Goal: Transaction & Acquisition: Purchase product/service

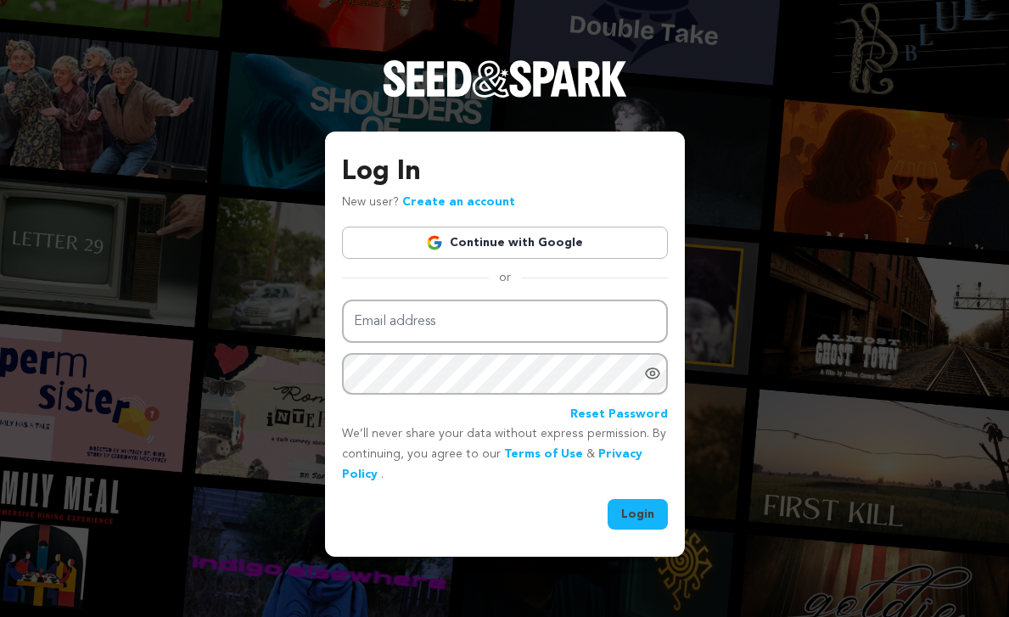
click at [522, 227] on link "Continue with Google" at bounding box center [505, 243] width 326 height 32
click at [518, 249] on link "Continue with Google" at bounding box center [505, 243] width 326 height 32
click at [518, 243] on link "Continue with Google" at bounding box center [505, 243] width 326 height 32
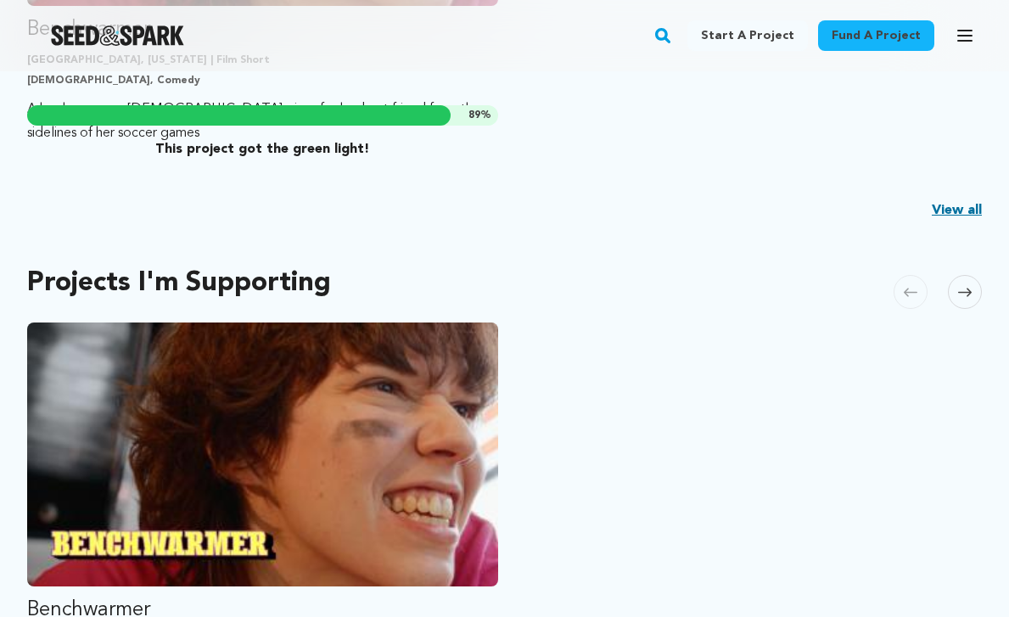
scroll to position [1144, 0]
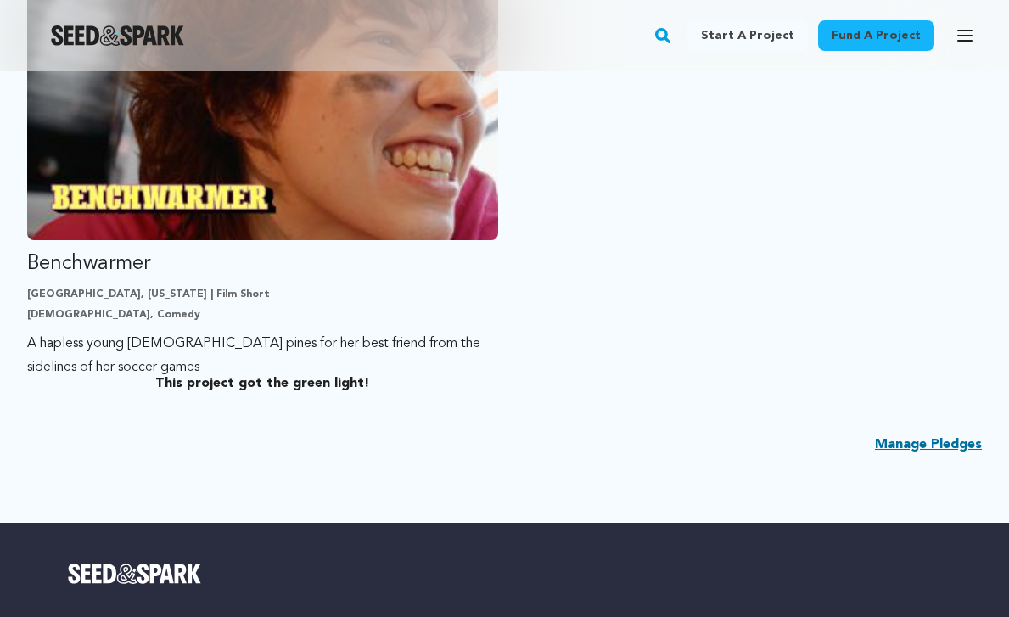
click at [919, 443] on link "Manage Pledges" at bounding box center [928, 444] width 107 height 20
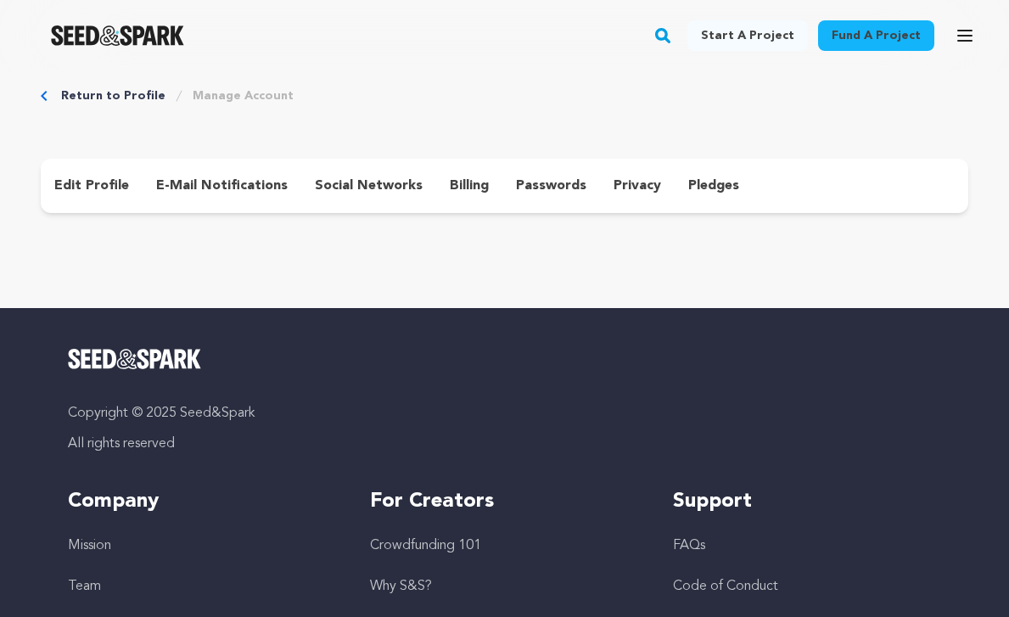
scroll to position [70, 0]
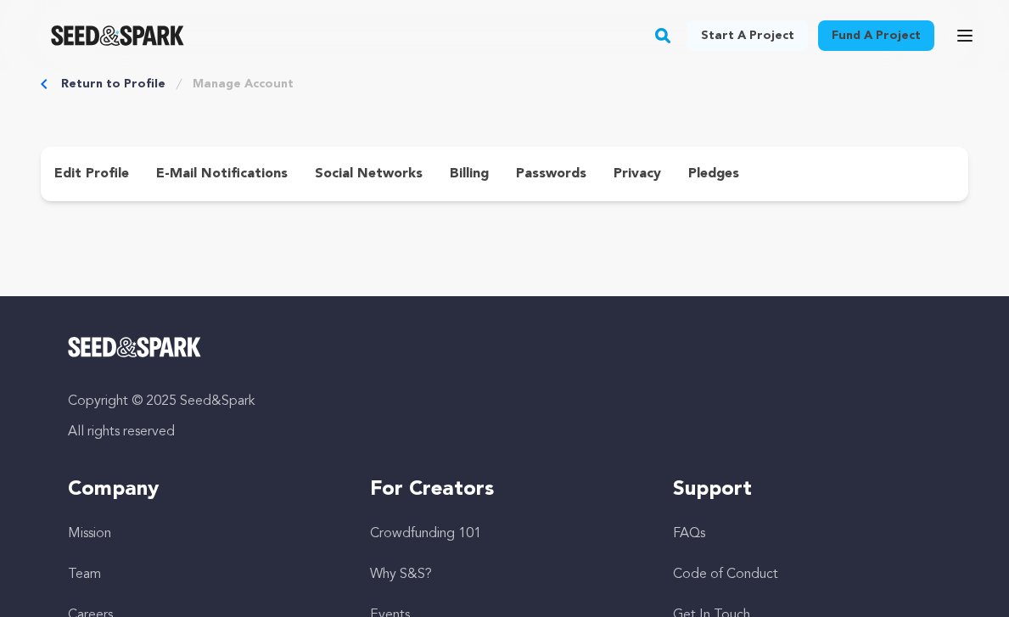
click at [688, 176] on p "pledges" at bounding box center [713, 174] width 51 height 20
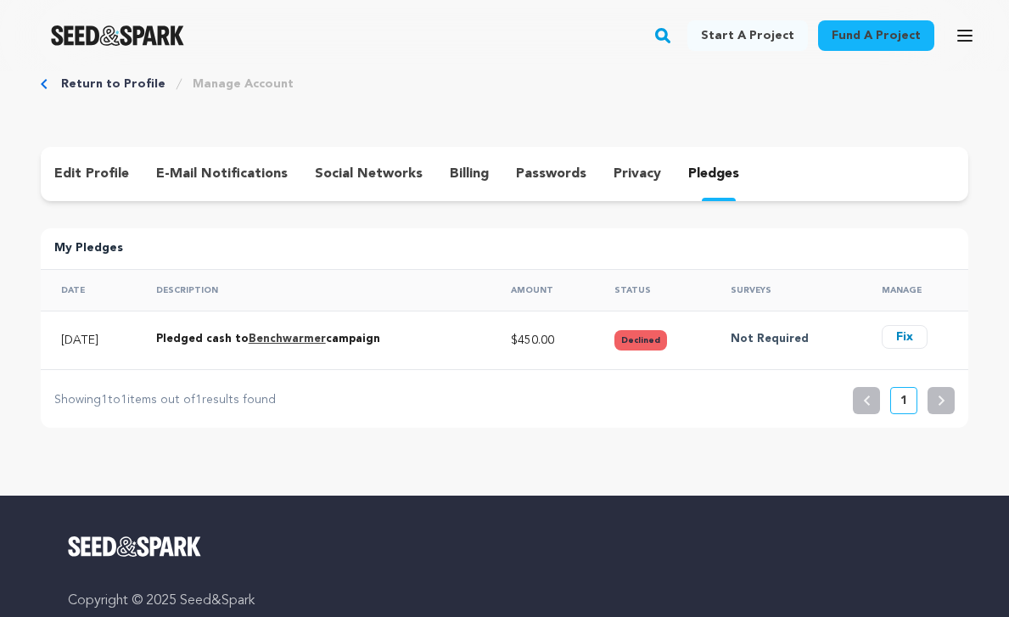
click at [898, 337] on button "Fix" at bounding box center [905, 337] width 46 height 24
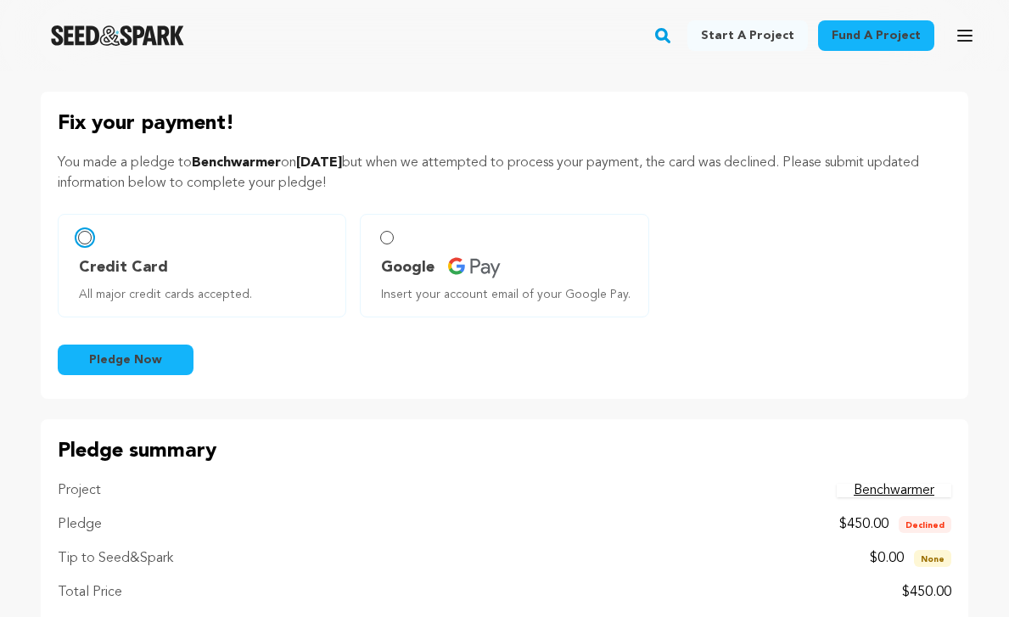
click at [87, 243] on input "Credit Card All major credit cards accepted." at bounding box center [85, 238] width 14 height 14
radio input "false"
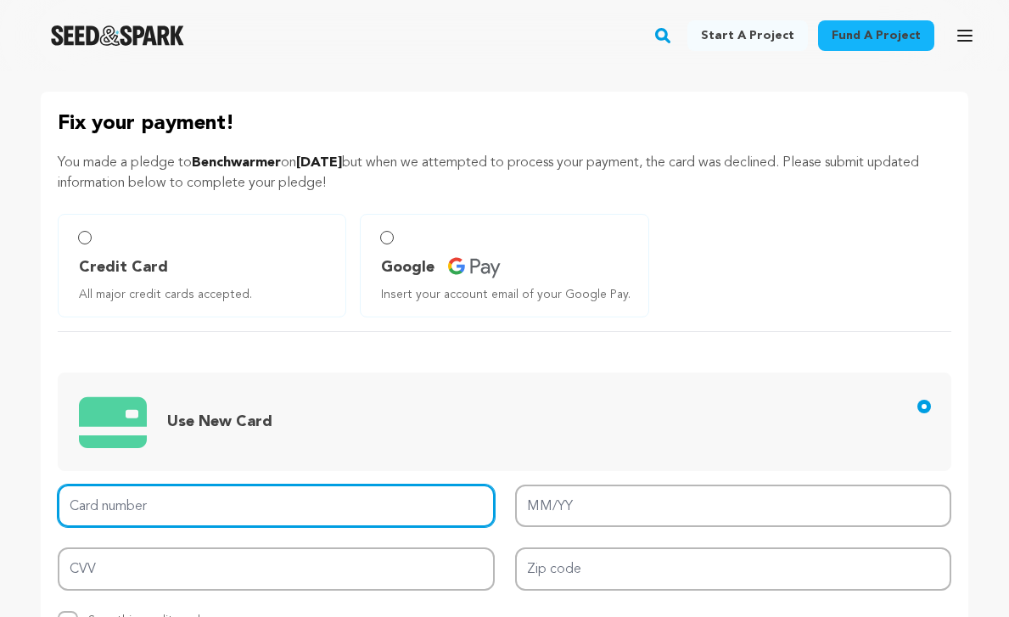
click at [179, 497] on input "Card number" at bounding box center [276, 505] width 437 height 43
type input "4342 5611 0035 4893"
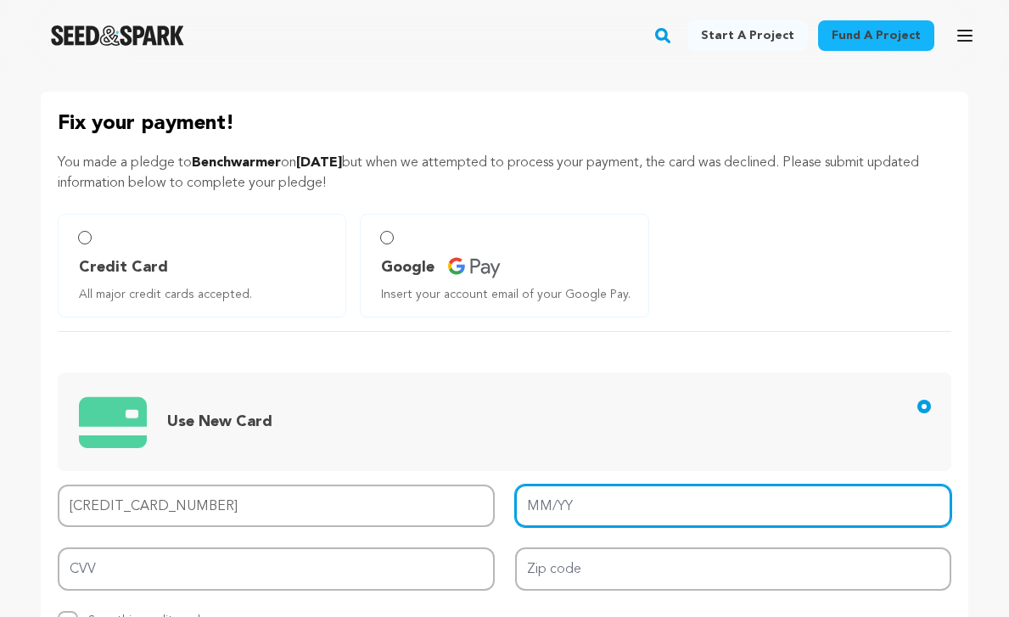
type input "07/29"
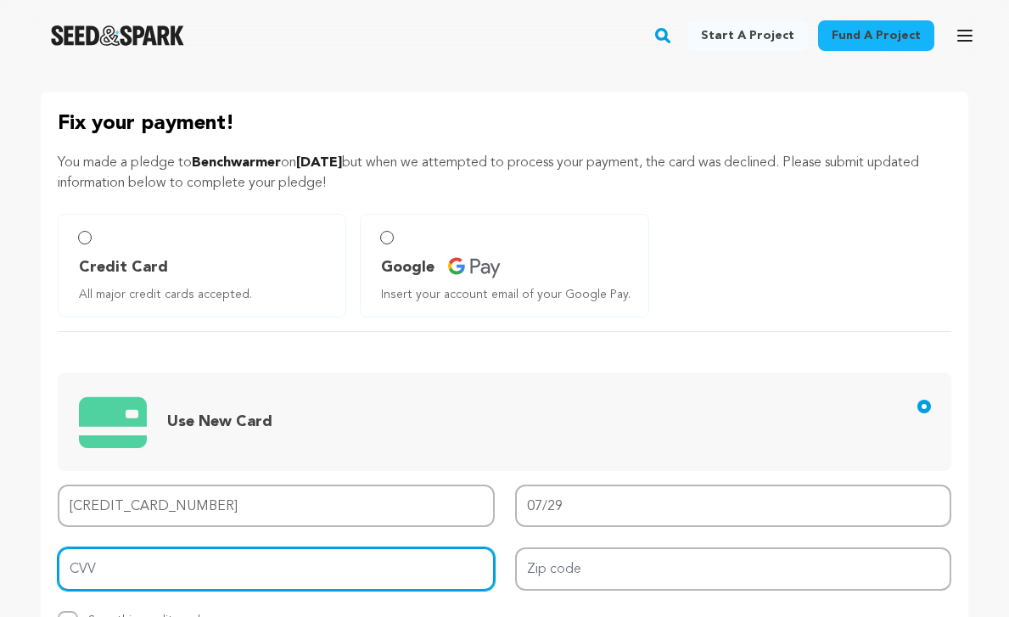
type input "984"
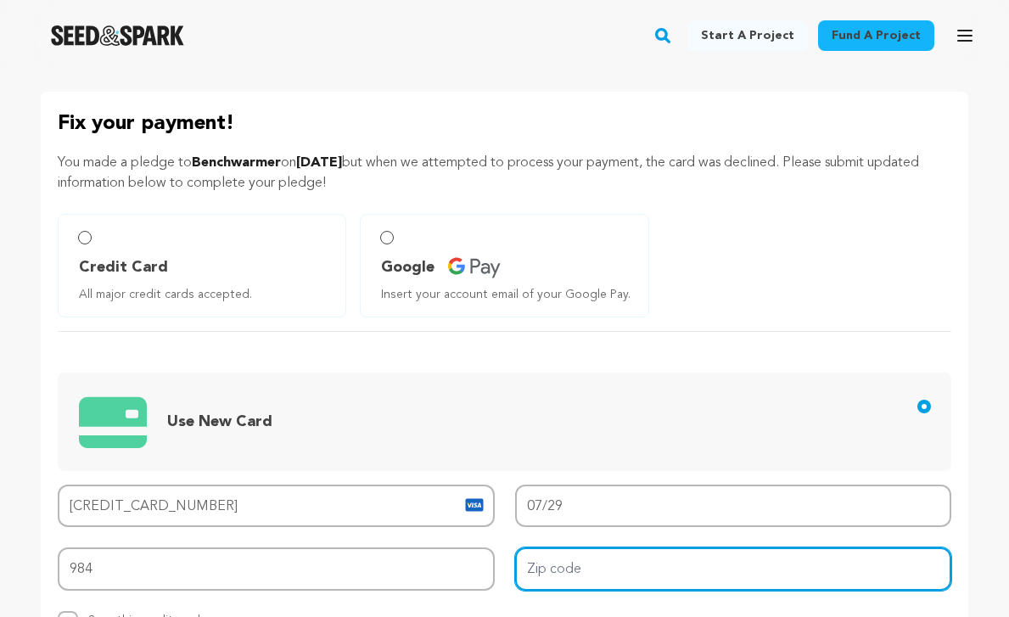
click at [636, 580] on input "Zip code" at bounding box center [733, 568] width 437 height 43
type input "11221"
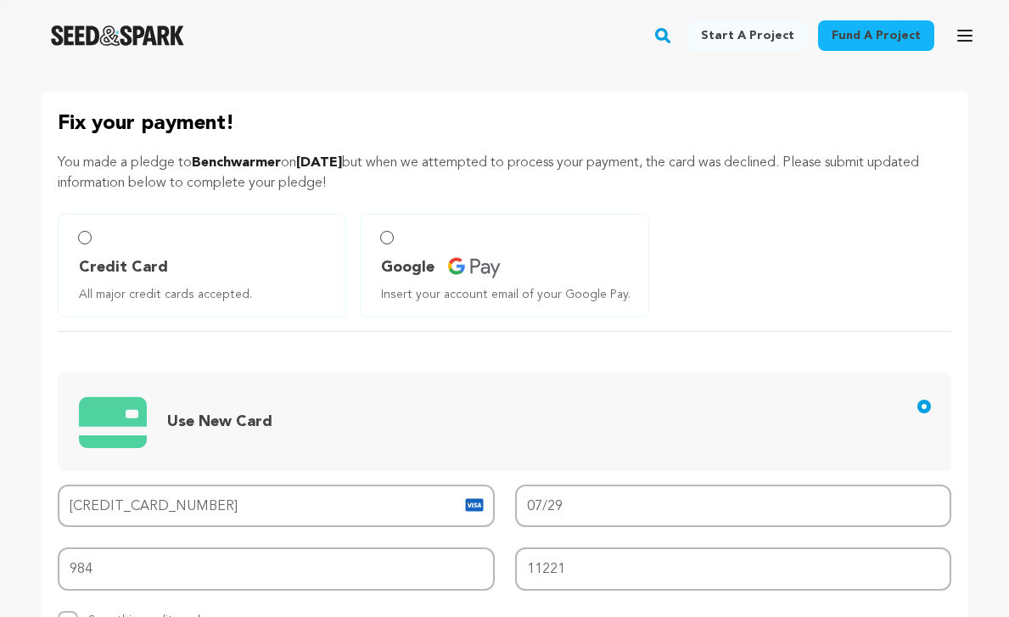
click at [687, 356] on div "Use New Card Card number 4342 5611 0035 4893 MM/YY 07/29 CVV 984 Zip code 11221…" at bounding box center [504, 481] width 893 height 300
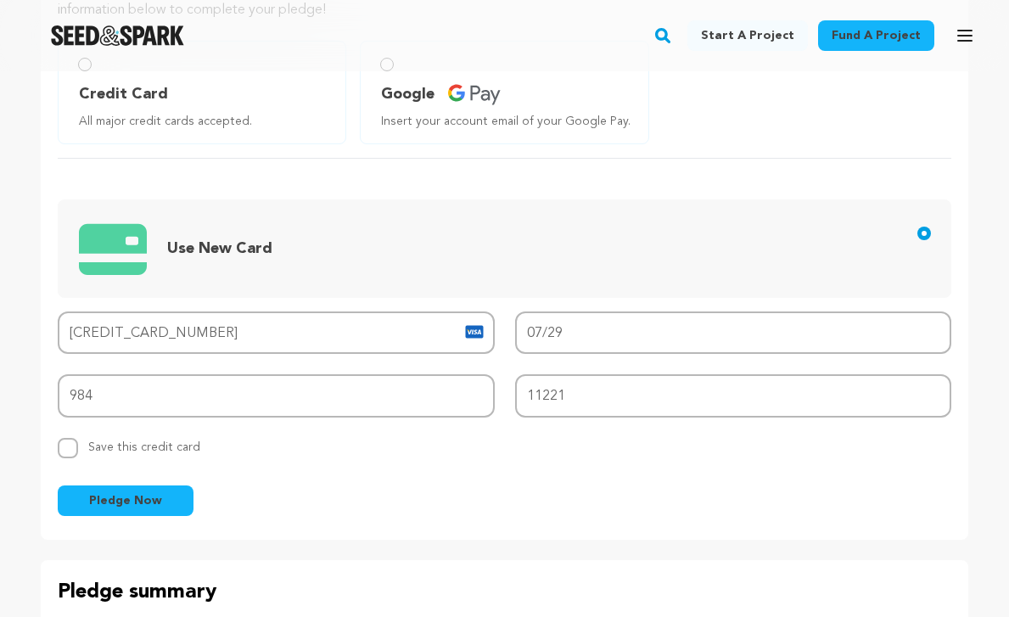
scroll to position [185, 0]
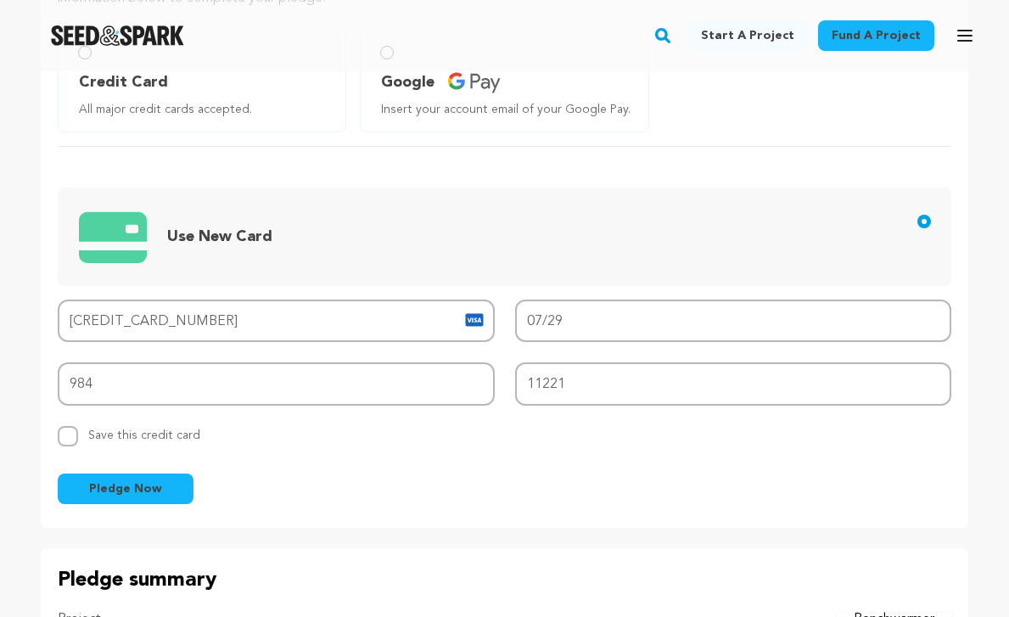
click at [104, 490] on span "Pledge Now" at bounding box center [125, 488] width 73 height 17
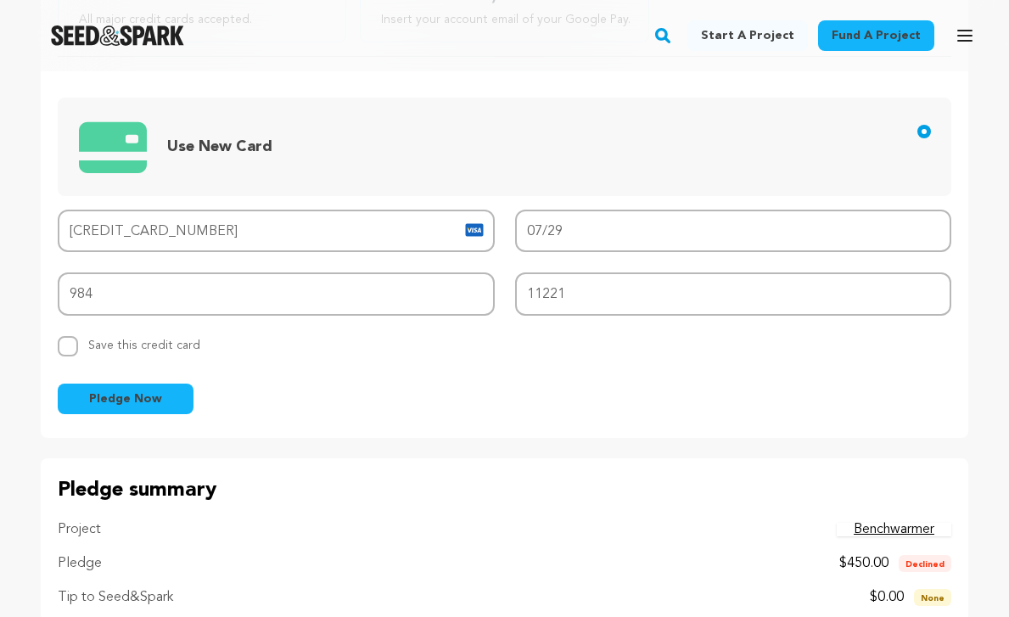
scroll to position [259, 0]
